Goal: Book appointment/travel/reservation

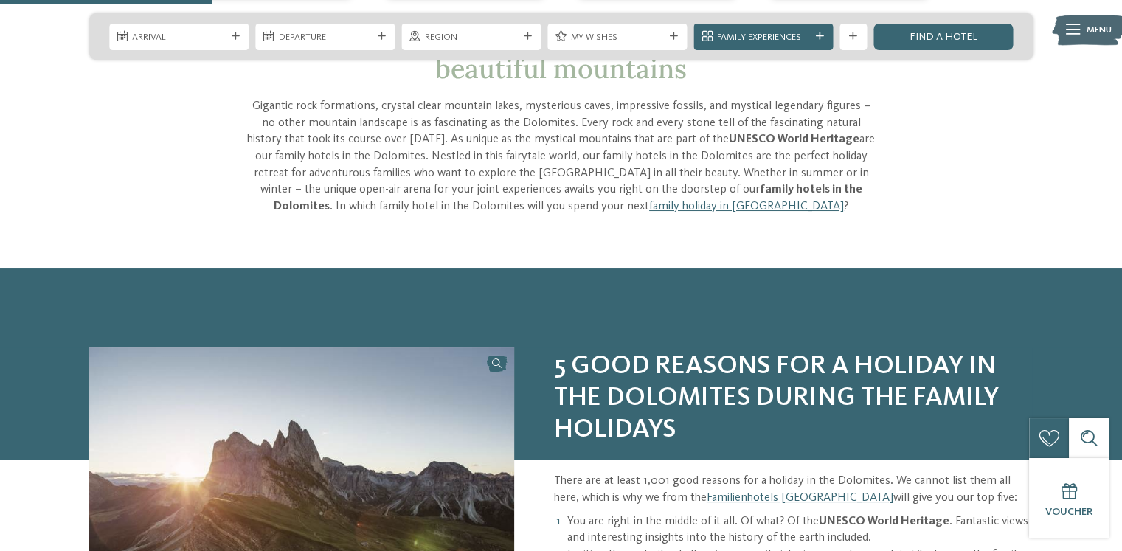
scroll to position [517, 0]
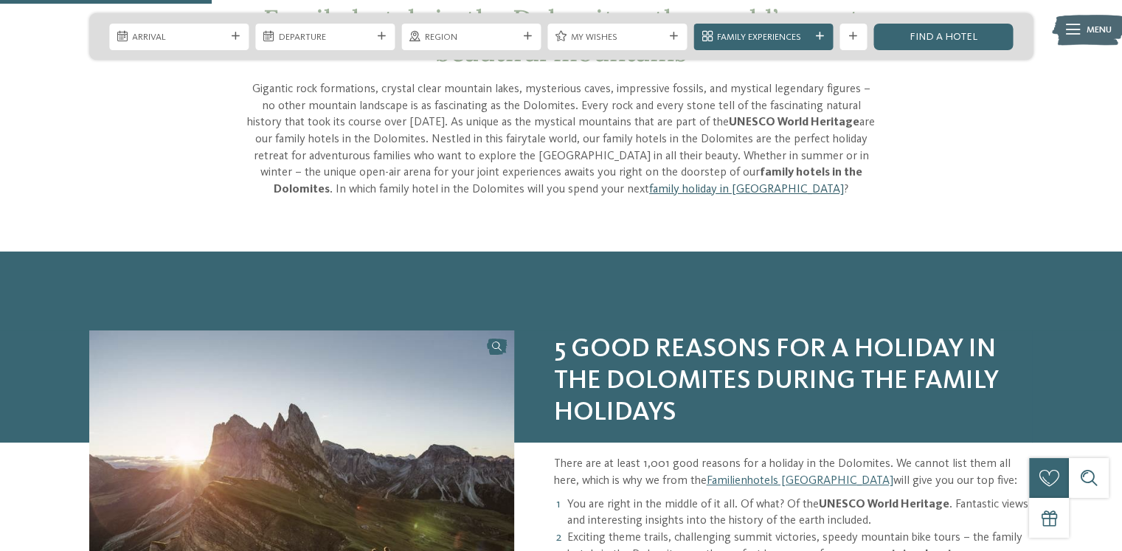
click at [760, 187] on link "family holiday in South Tyrol" at bounding box center [746, 190] width 195 height 12
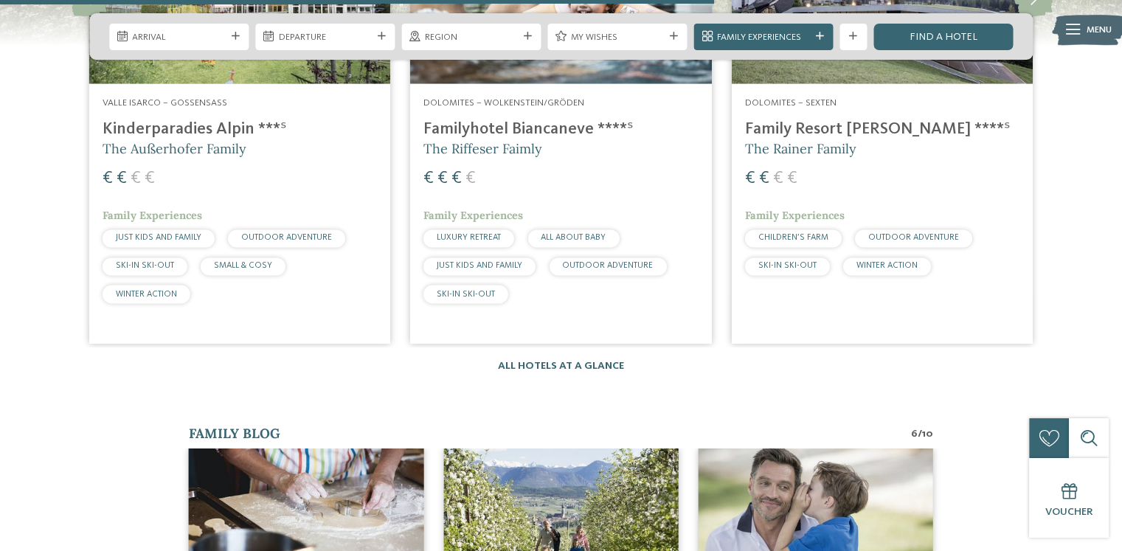
scroll to position [2509, 0]
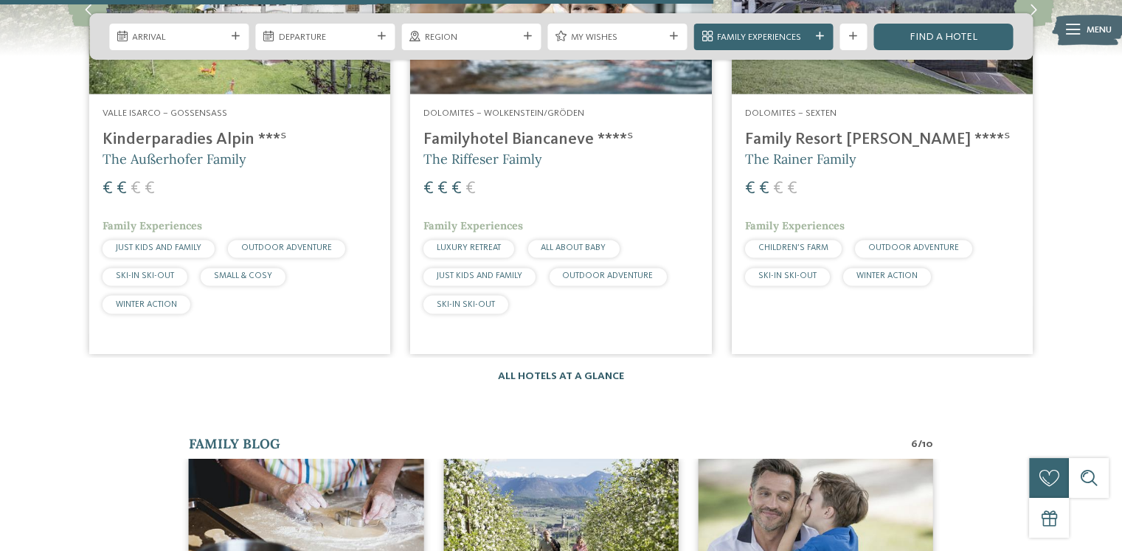
click at [576, 371] on link "All hotels at a glance" at bounding box center [561, 376] width 126 height 10
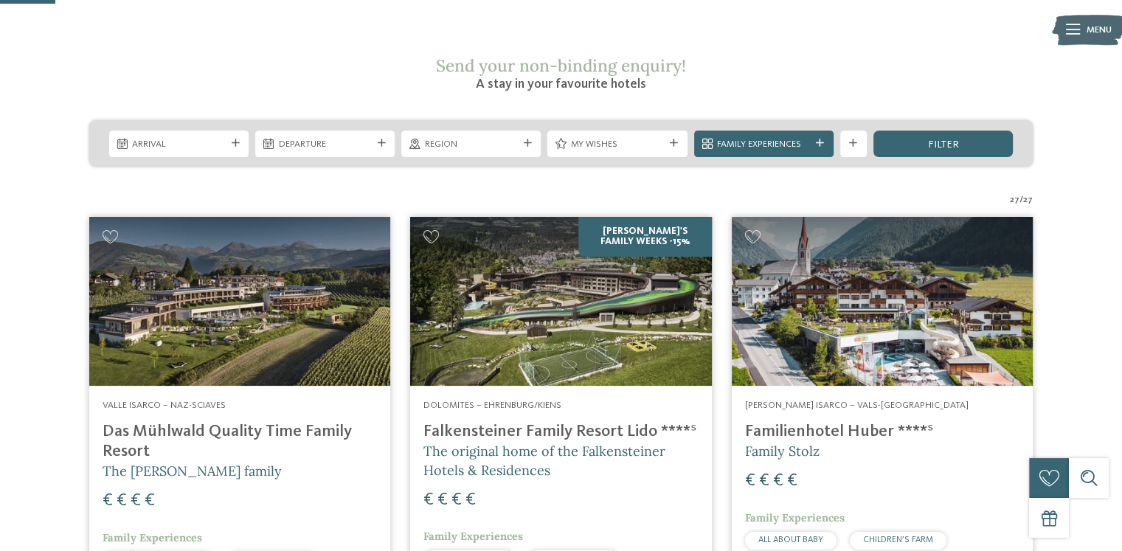
click at [245, 244] on img at bounding box center [239, 302] width 301 height 170
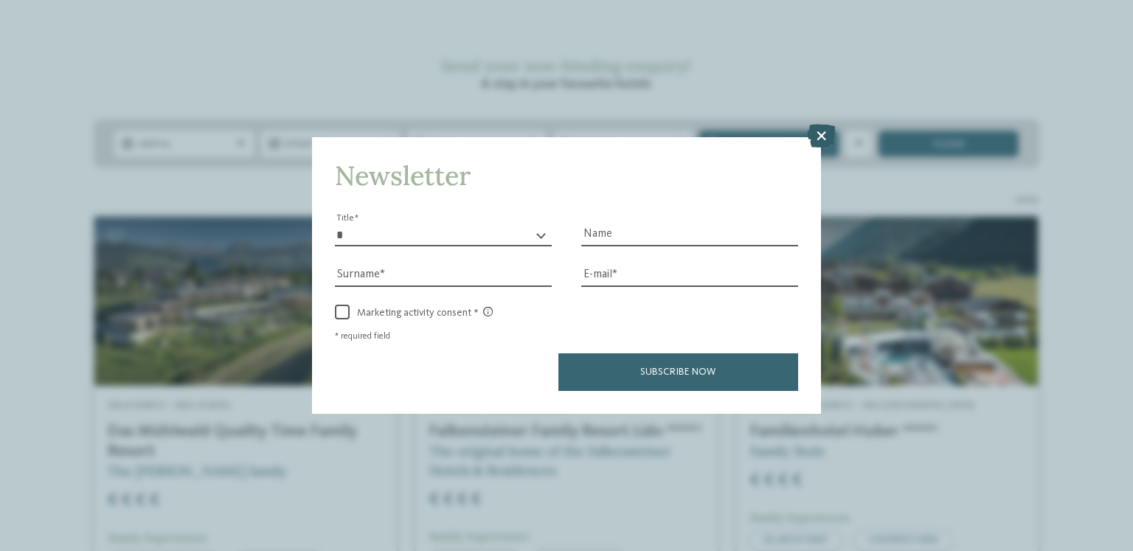
click at [831, 137] on icon at bounding box center [821, 136] width 29 height 24
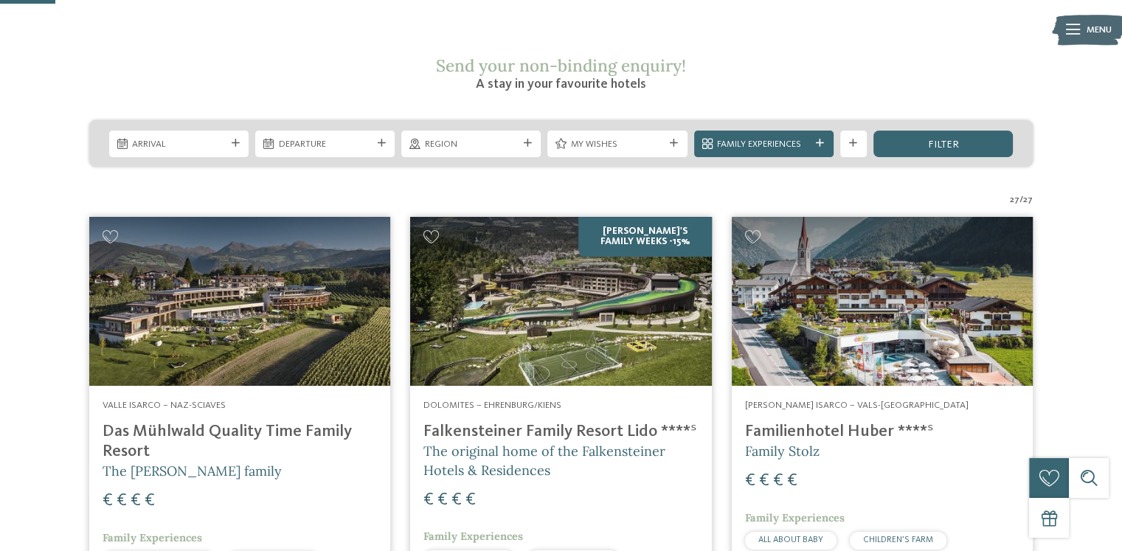
click at [570, 278] on img at bounding box center [560, 302] width 301 height 170
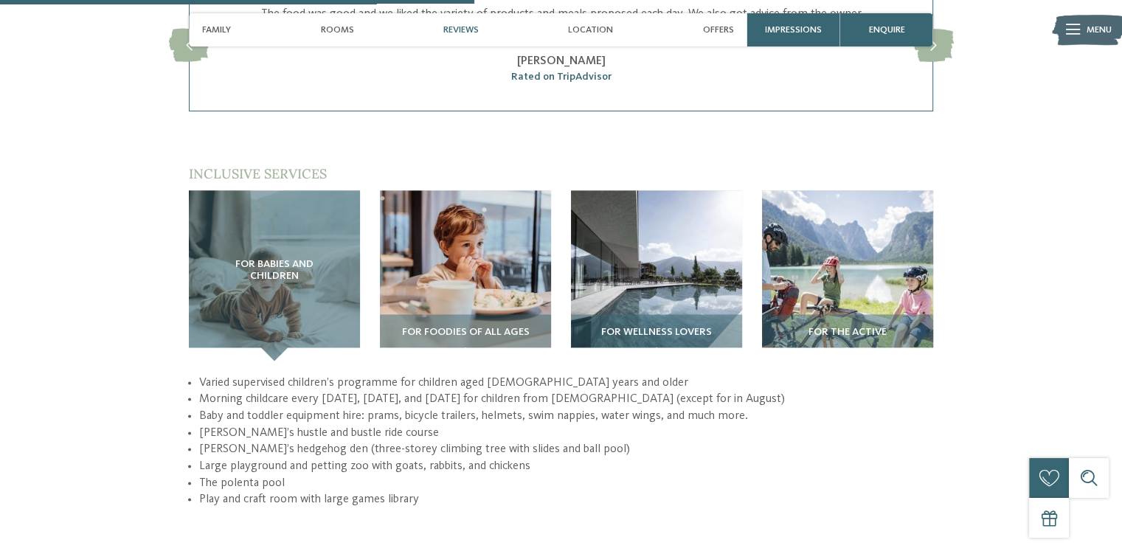
scroll to position [1992, 0]
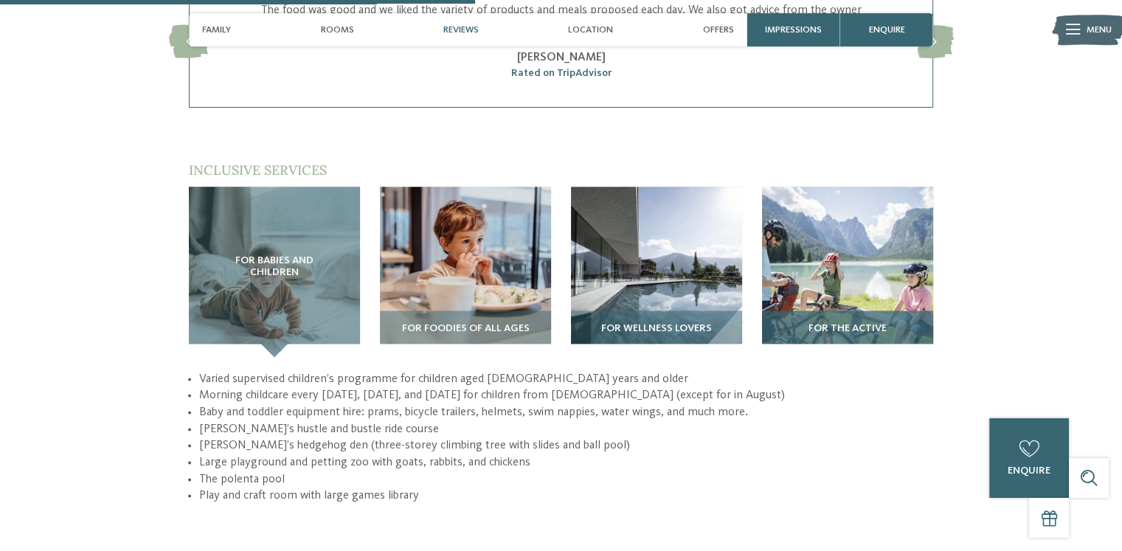
click at [842, 266] on img at bounding box center [847, 272] width 171 height 171
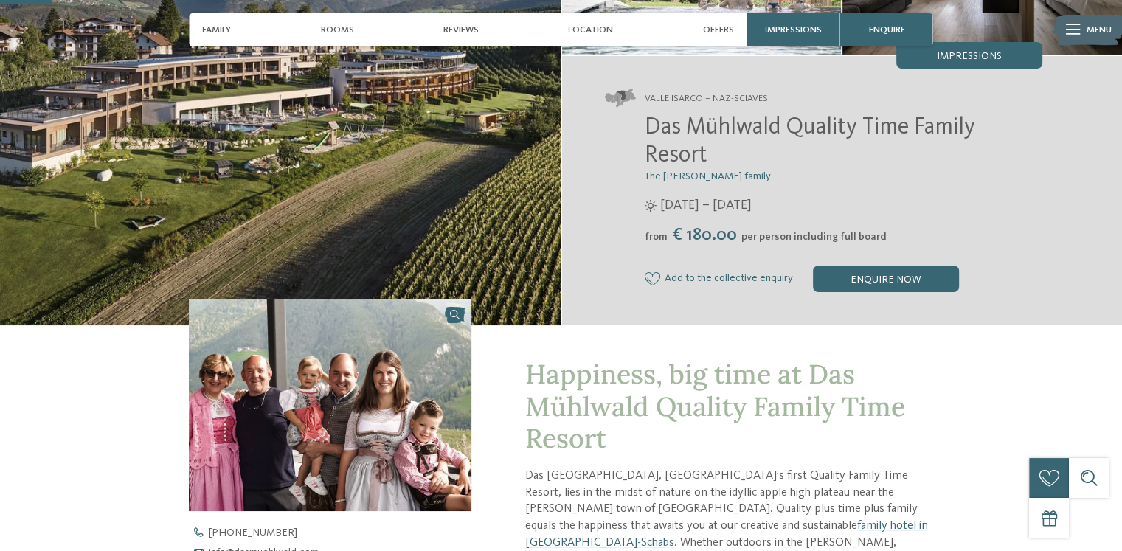
scroll to position [0, 0]
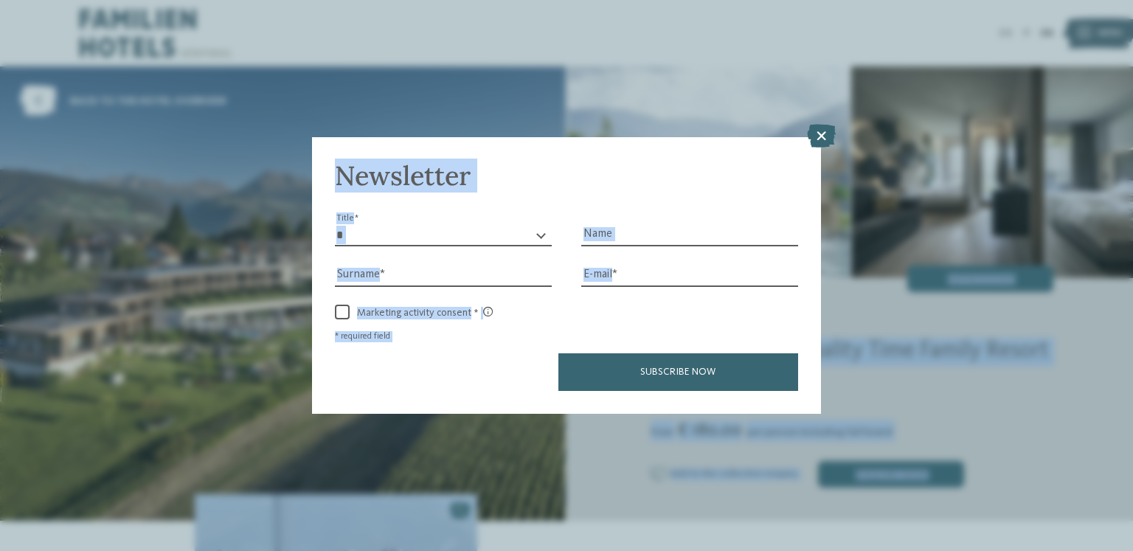
drag, startPoint x: 644, startPoint y: 347, endPoint x: 797, endPoint y: 346, distance: 152.7
click at [816, 138] on icon at bounding box center [821, 136] width 29 height 24
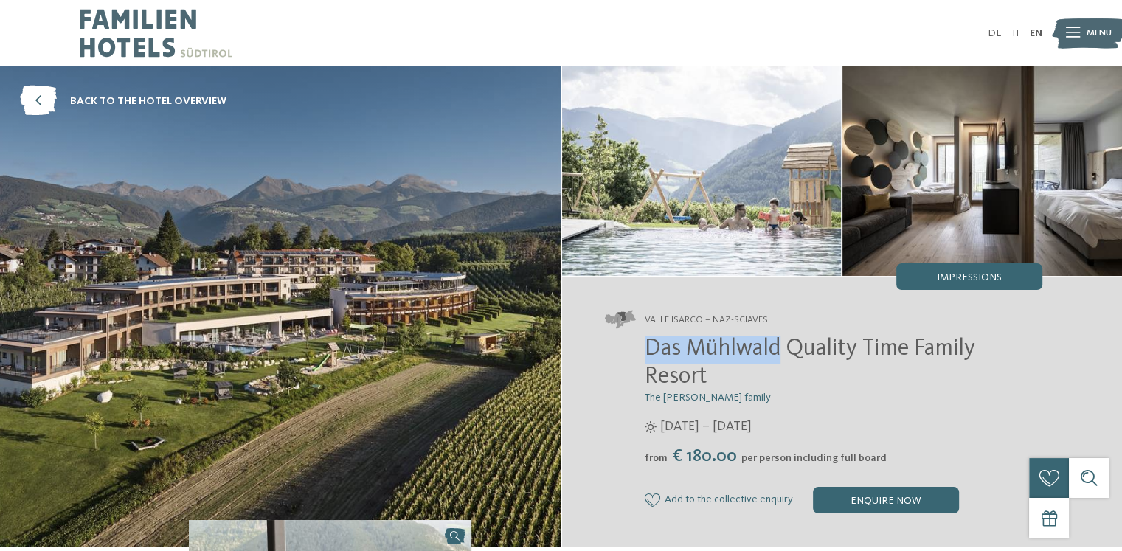
drag, startPoint x: 649, startPoint y: 348, endPoint x: 776, endPoint y: 346, distance: 126.9
click at [776, 346] on span "Das Mühlwald Quality Time Family Resort" at bounding box center [810, 363] width 331 height 52
copy span "Das Mühlwald"
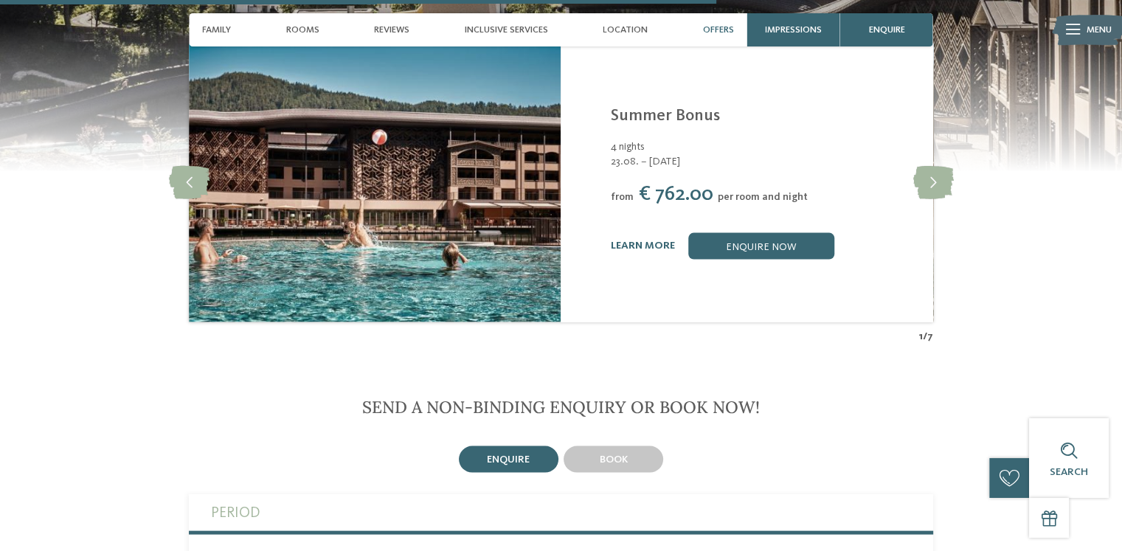
scroll to position [3173, 0]
